Goal: Find specific page/section: Find specific page/section

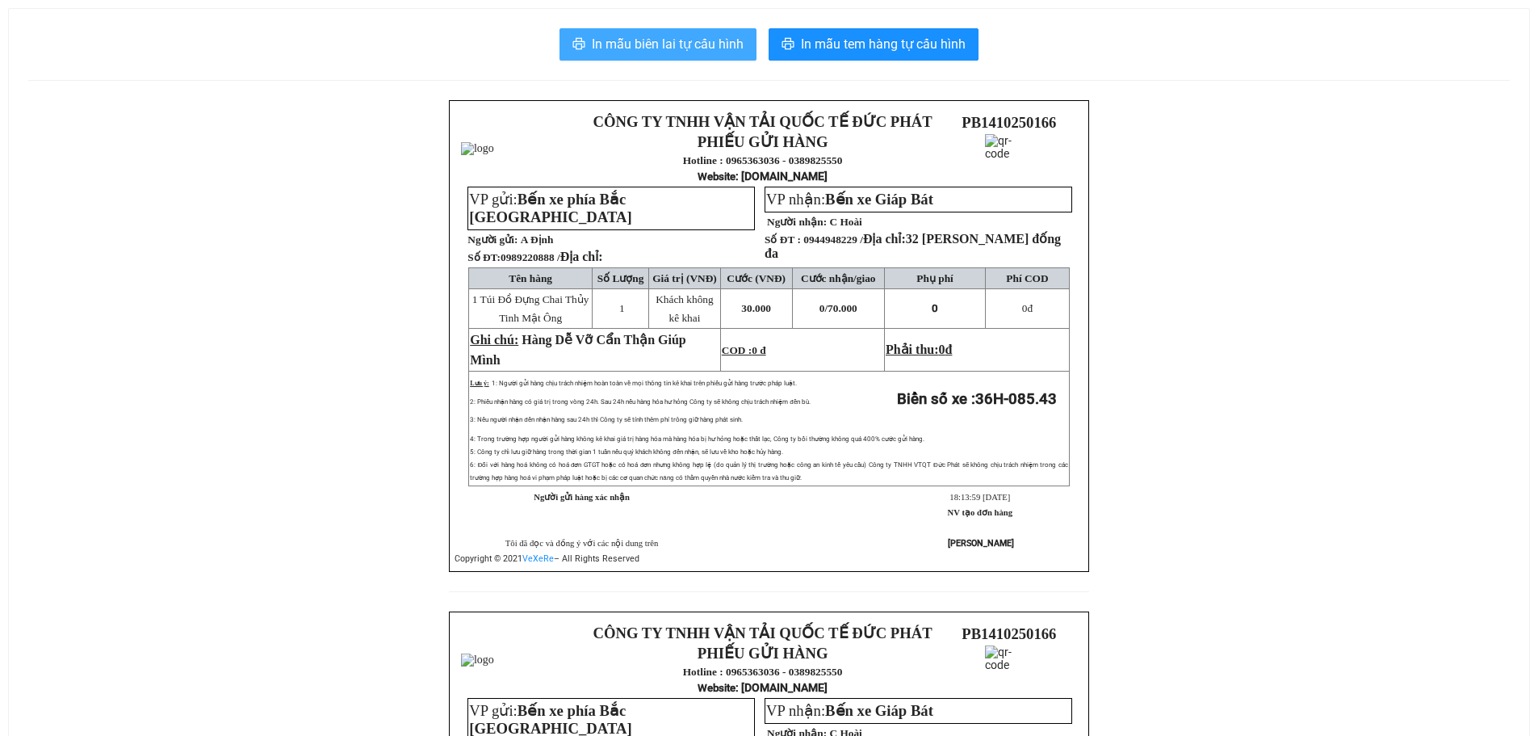
click at [659, 40] on span "In mẫu biên lai tự cấu hình" at bounding box center [668, 44] width 152 height 20
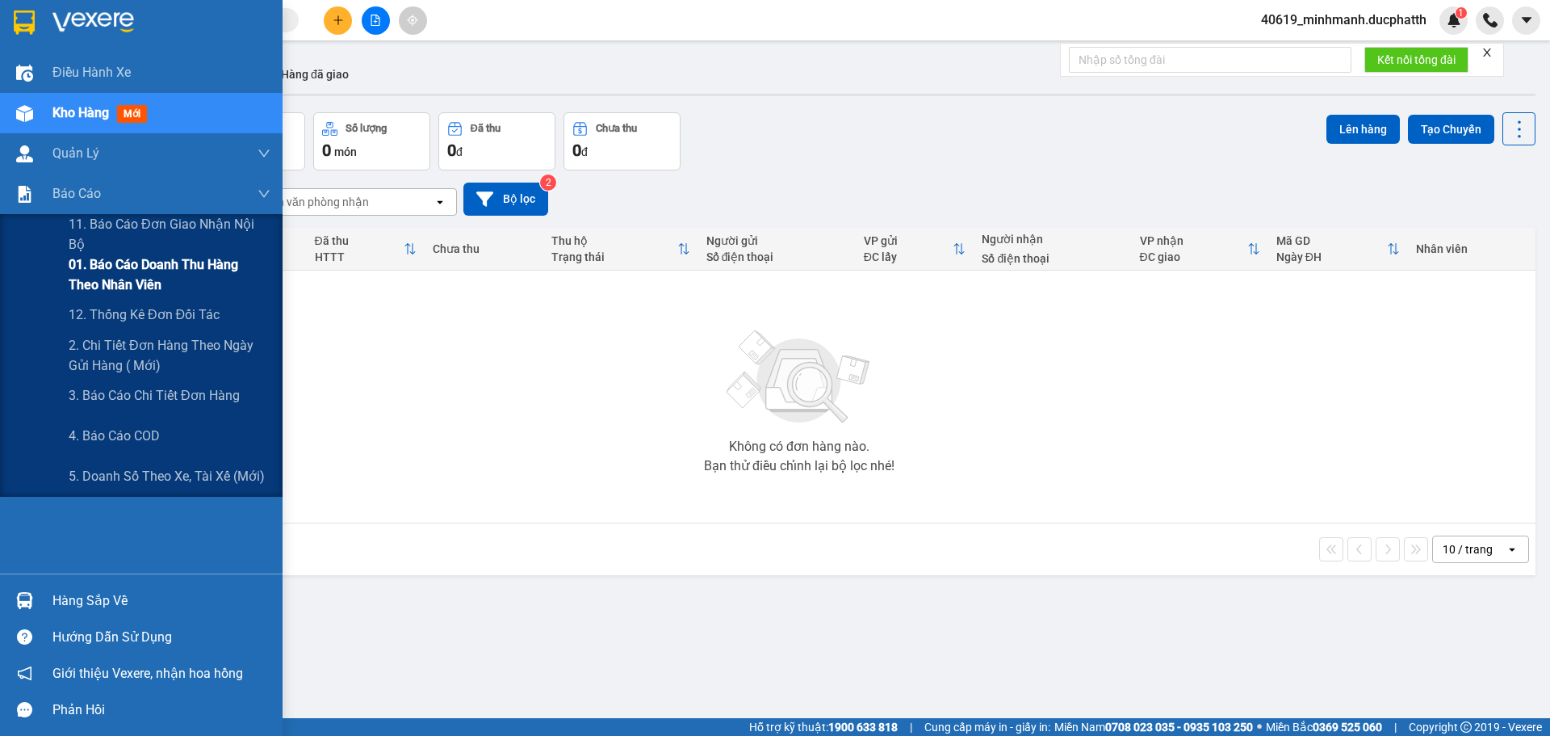
click at [129, 266] on span "01. Báo cáo doanh thu hàng theo nhân viên" at bounding box center [170, 274] width 202 height 40
